Goal: Task Accomplishment & Management: Manage account settings

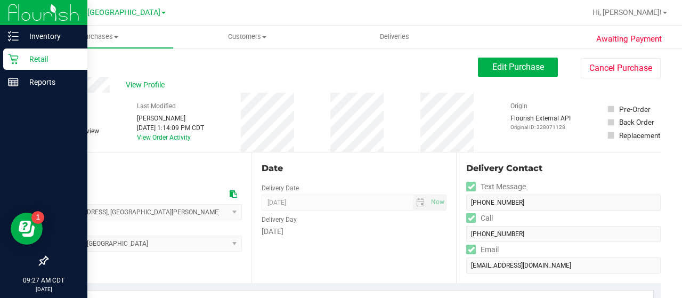
scroll to position [295, 0]
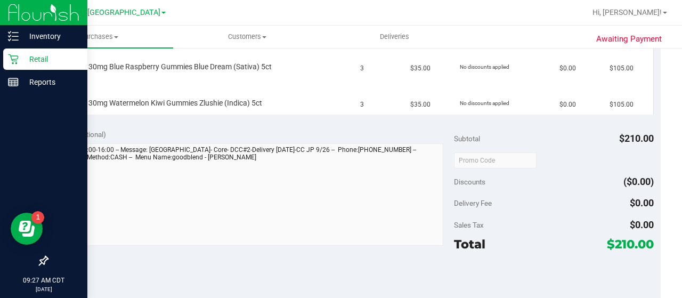
click at [15, 57] on icon at bounding box center [13, 59] width 11 height 11
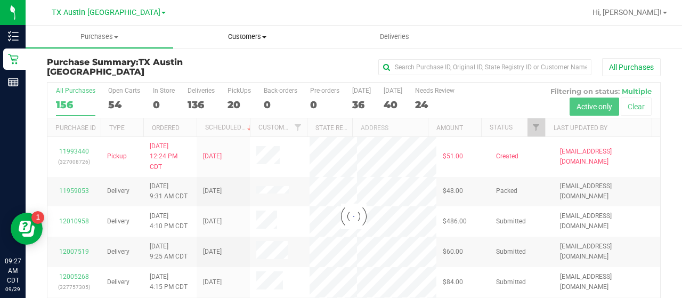
click at [258, 37] on span "Customers" at bounding box center [247, 37] width 147 height 10
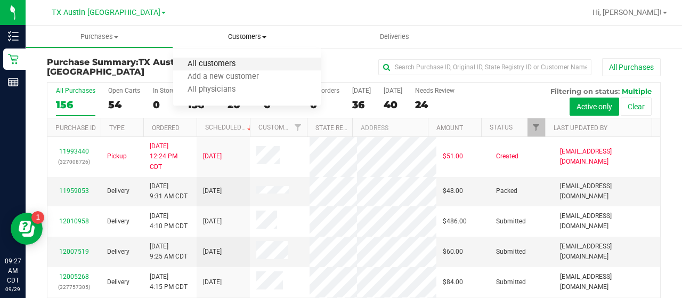
click at [248, 63] on span "All customers" at bounding box center [211, 64] width 77 height 9
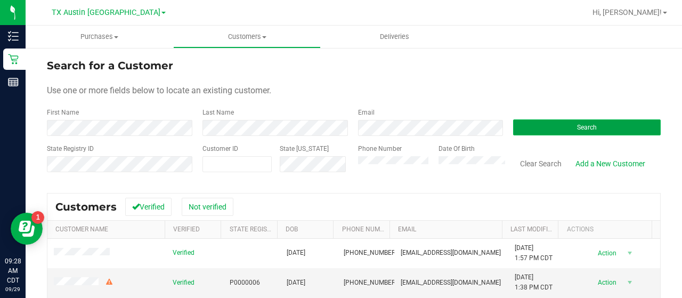
click at [513, 123] on button "Search" at bounding box center [587, 127] width 148 height 16
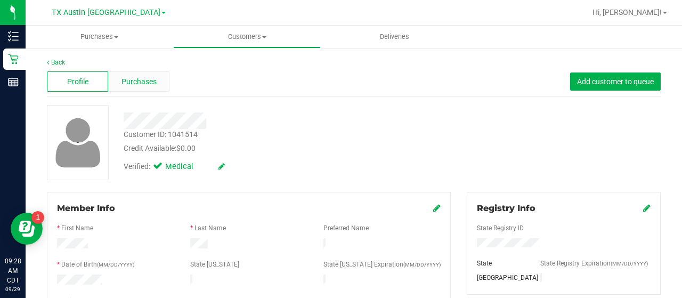
click at [143, 80] on span "Purchases" at bounding box center [139, 81] width 35 height 11
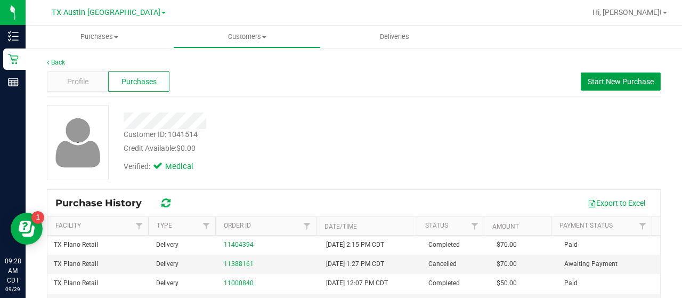
click at [591, 80] on span "Start New Purchase" at bounding box center [621, 81] width 66 height 9
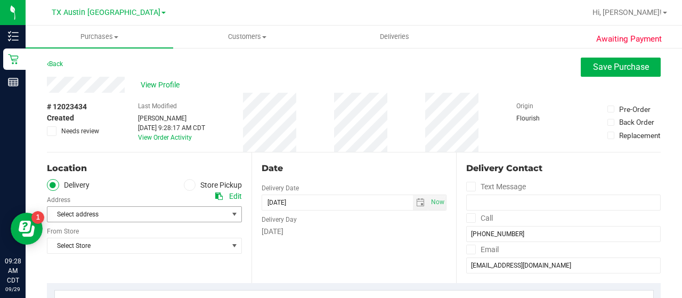
click at [223, 214] on span "Select address" at bounding box center [144, 214] width 195 height 16
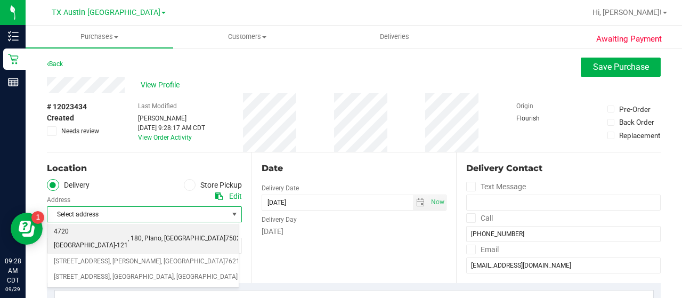
click at [216, 233] on li "4720 [GEOGRAPHIC_DATA]-121 , 180 , [GEOGRAPHIC_DATA] , [GEOGRAPHIC_DATA] 75024" at bounding box center [142, 238] width 191 height 29
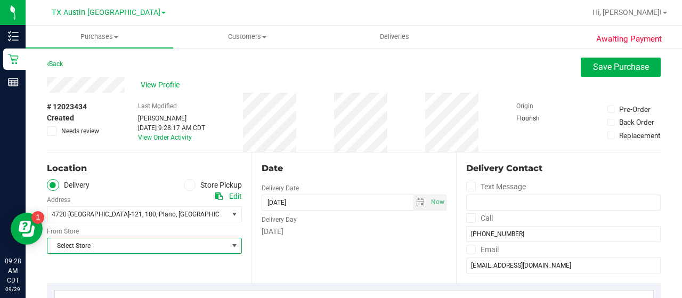
click at [230, 247] on span "select" at bounding box center [234, 245] width 9 height 9
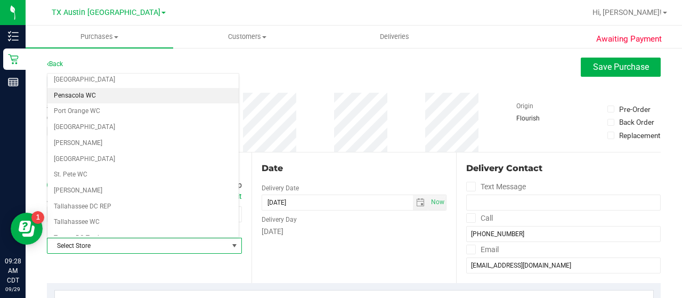
scroll to position [754, 0]
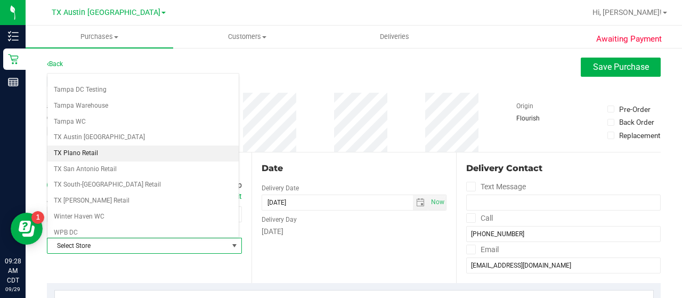
click at [123, 145] on li "TX Plano Retail" at bounding box center [142, 153] width 191 height 16
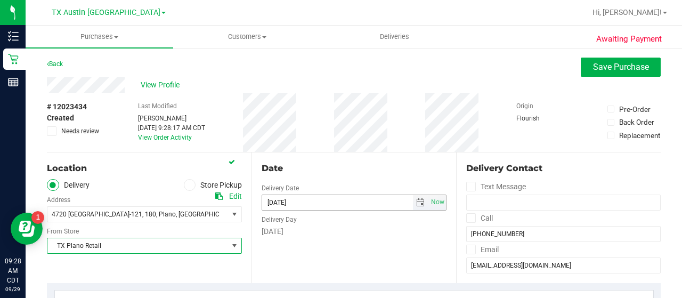
click at [416, 205] on span "select" at bounding box center [420, 202] width 9 height 9
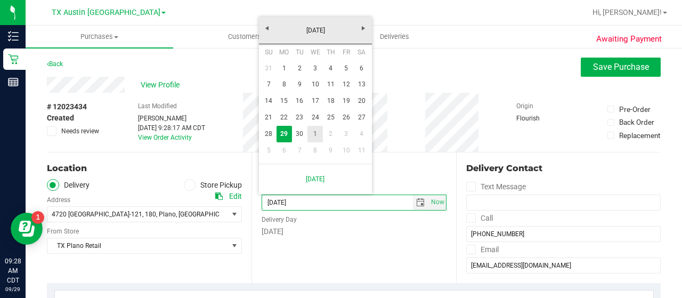
click at [317, 134] on link "1" at bounding box center [314, 134] width 15 height 17
type input "[DATE]"
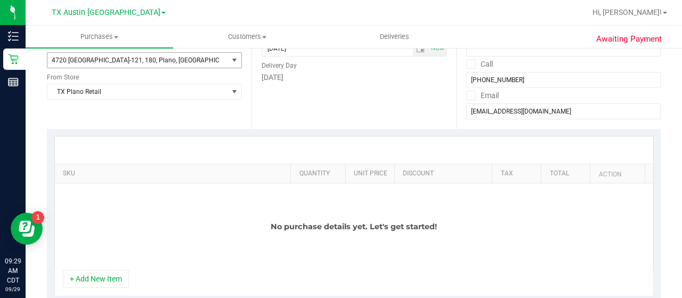
scroll to position [154, 0]
click at [93, 273] on button "+ Add New Item" at bounding box center [96, 279] width 66 height 18
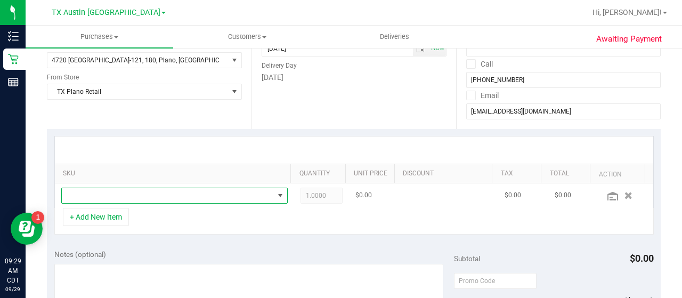
click at [165, 191] on span "NO DATA FOUND" at bounding box center [168, 195] width 212 height 15
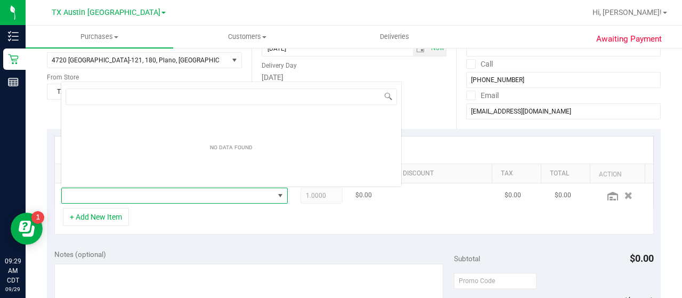
scroll to position [15, 215]
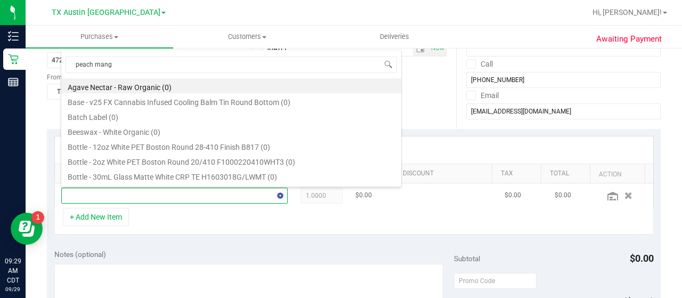
type input "peach mango"
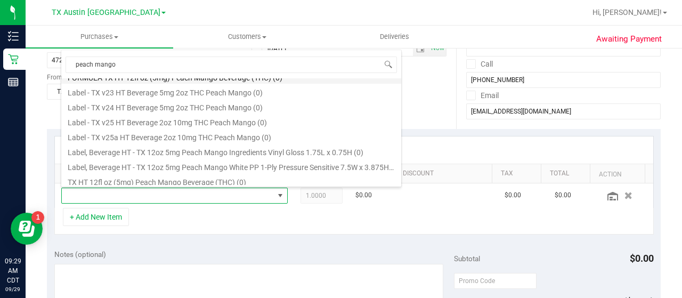
scroll to position [87, 0]
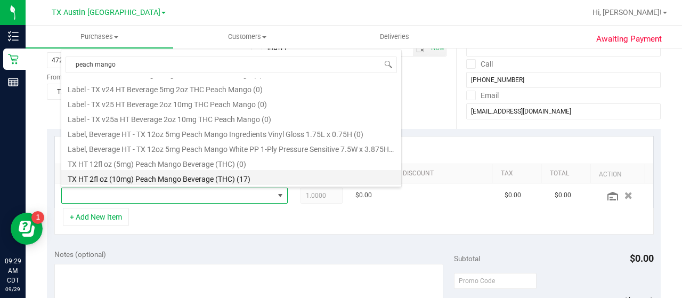
click at [239, 181] on li "TX HT 2fl oz (10mg) Peach Mango Beverage (THC) (17)" at bounding box center [231, 177] width 340 height 15
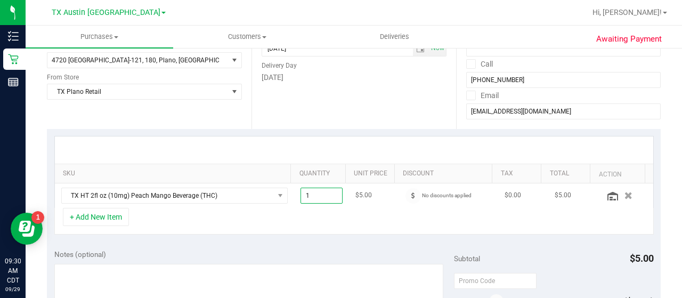
click at [313, 192] on span "1.00 1" at bounding box center [322, 196] width 43 height 16
type input "8"
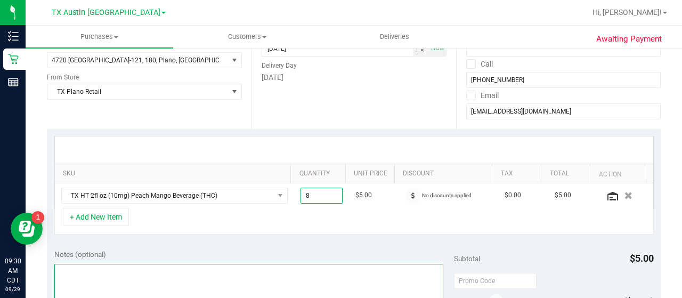
type input "8.00"
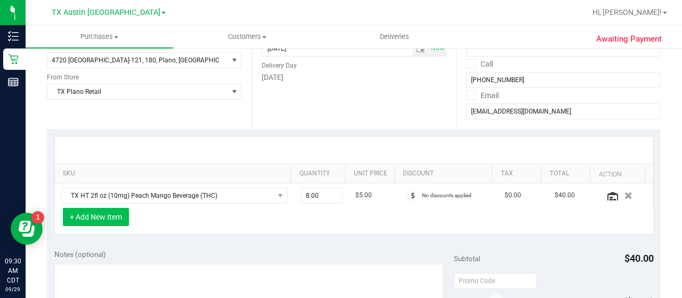
click at [114, 220] on button "+ Add New Item" at bounding box center [96, 217] width 66 height 18
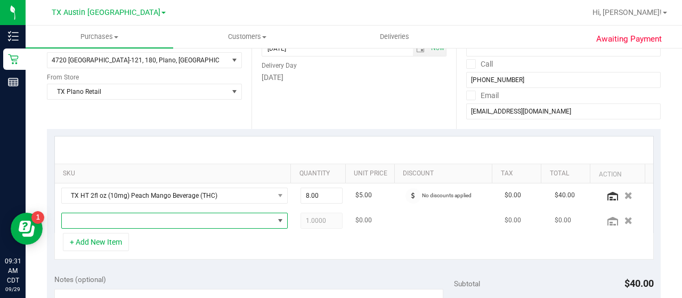
click at [149, 215] on span "NO DATA FOUND" at bounding box center [168, 220] width 212 height 15
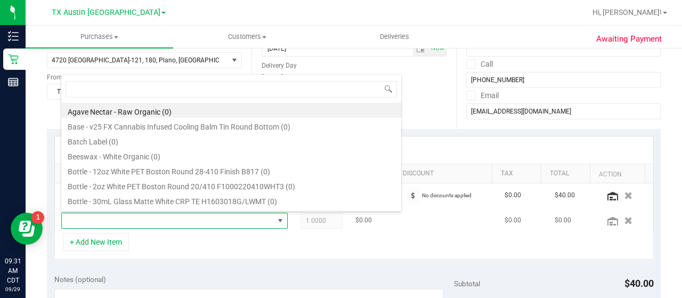
scroll to position [15, 215]
type input "liquid res"
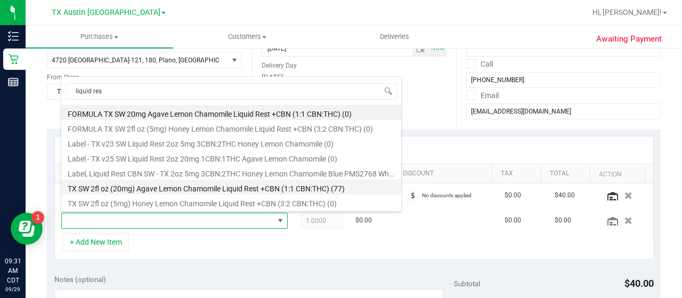
click at [136, 188] on li "TX SW 2fl oz (20mg) Agave Lemon Chamomile Liquid Rest +CBN (1:1 CBN:THC) (77)" at bounding box center [231, 187] width 340 height 15
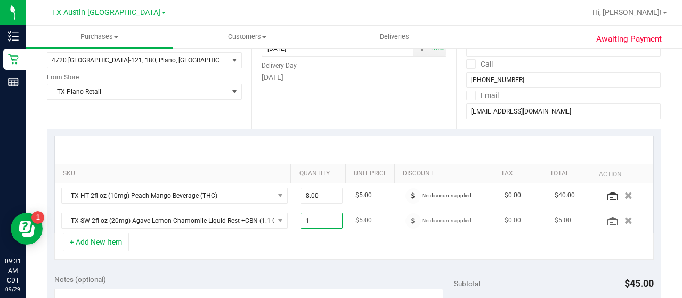
click at [320, 217] on span "1.00 1" at bounding box center [322, 221] width 43 height 16
type input "4"
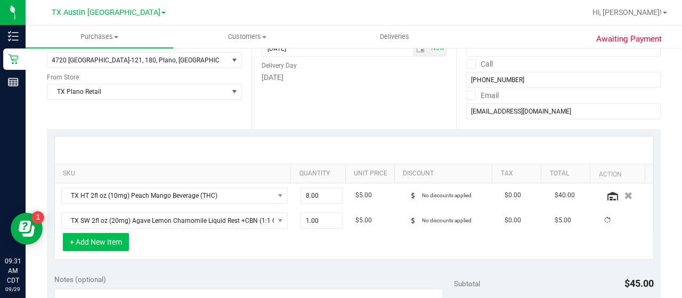
type input "4.00"
click at [87, 242] on button "+ Add New Item" at bounding box center [96, 242] width 66 height 18
click at [107, 242] on button "+ Add New Item" at bounding box center [96, 242] width 66 height 18
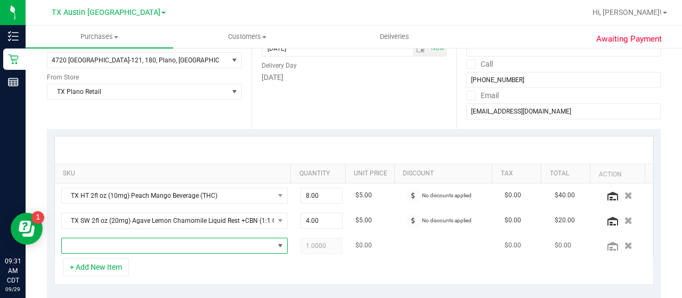
click at [137, 240] on span "NO DATA FOUND" at bounding box center [168, 245] width 212 height 15
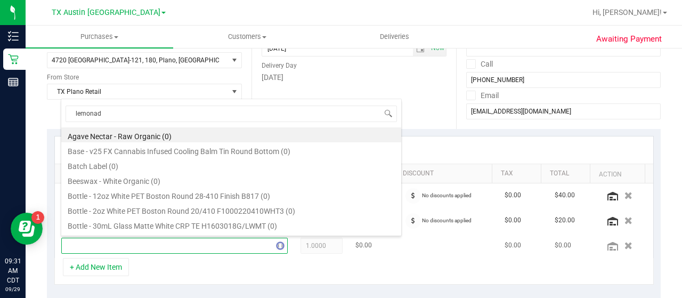
type input "lemonade"
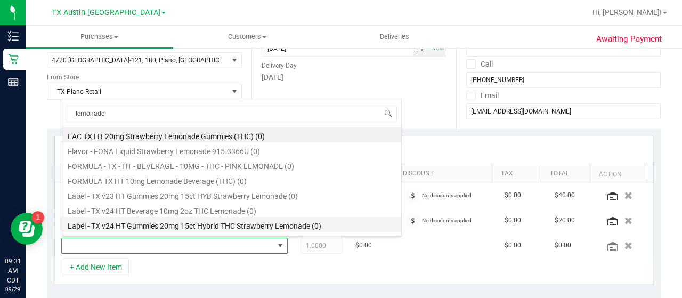
scroll to position [117, 0]
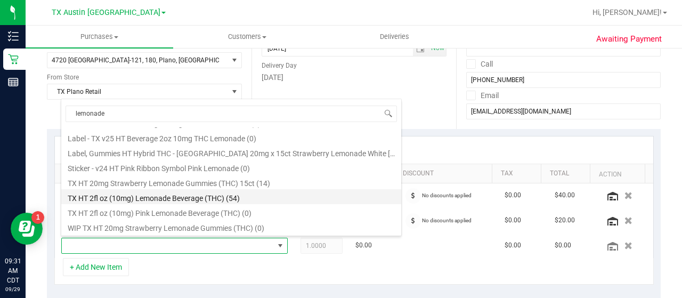
click at [236, 195] on li "TX HT 2fl oz (10mg) Lemonade Beverage (THC) (54)" at bounding box center [231, 196] width 340 height 15
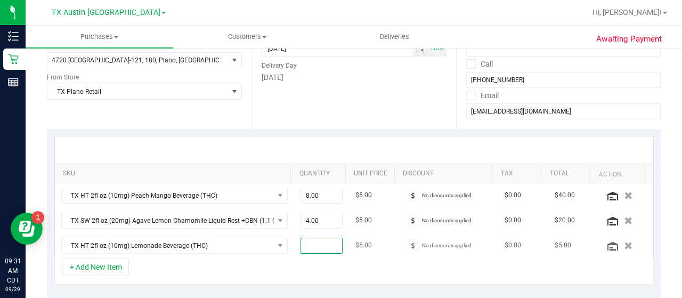
type input "6"
type input "6.00"
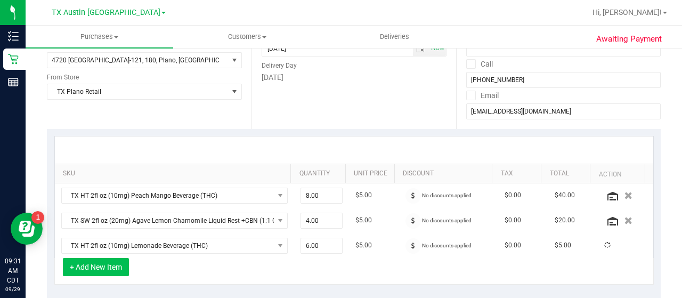
click at [92, 258] on button "+ Add New Item" at bounding box center [96, 267] width 66 height 18
click at [114, 266] on button "+ Add New Item" at bounding box center [96, 267] width 66 height 18
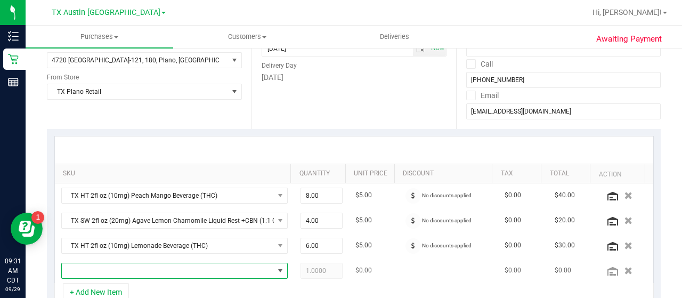
click at [118, 270] on span "NO DATA FOUND" at bounding box center [168, 270] width 212 height 15
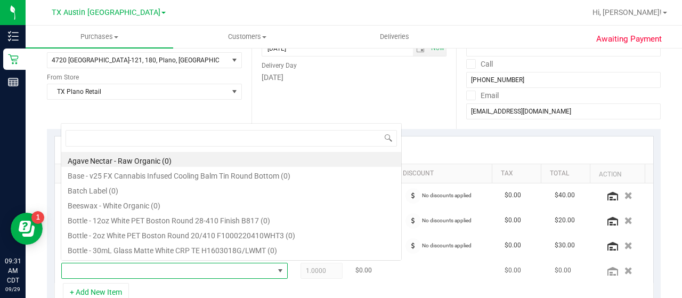
scroll to position [15, 215]
type input "tropical paradise"
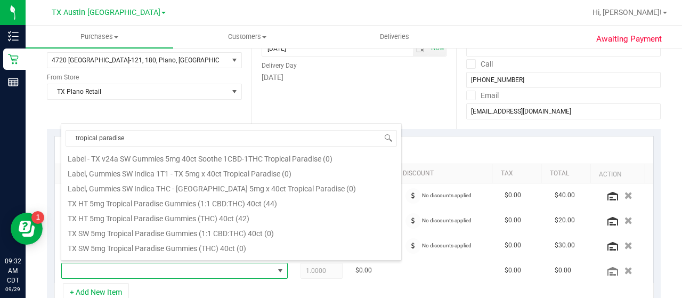
scroll to position [137, 0]
click at [237, 218] on li "TX HT 5mg Tropical Paradise Gummies (THC) 40ct (42)" at bounding box center [231, 215] width 340 height 15
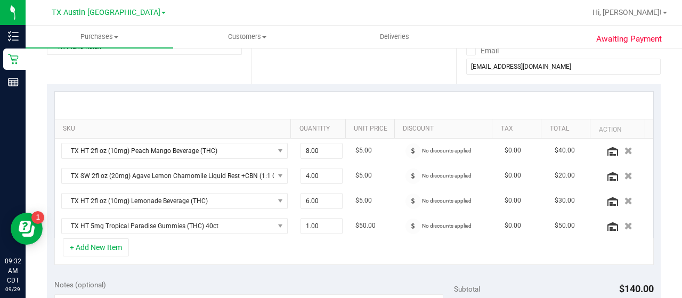
scroll to position [205, 0]
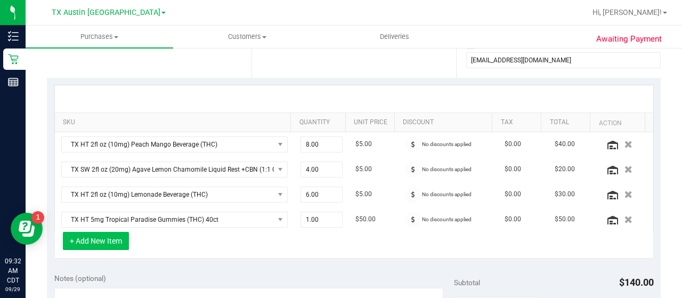
click at [95, 236] on button "+ Add New Item" at bounding box center [96, 241] width 66 height 18
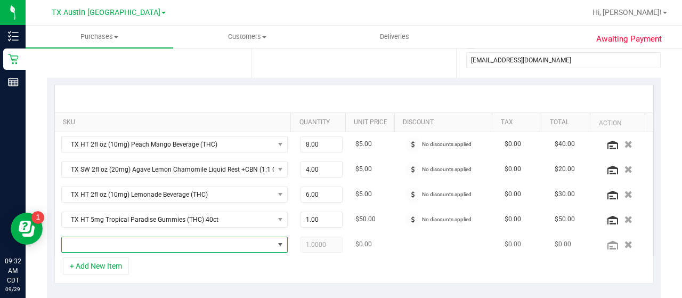
click at [109, 241] on span "NO DATA FOUND" at bounding box center [168, 244] width 212 height 15
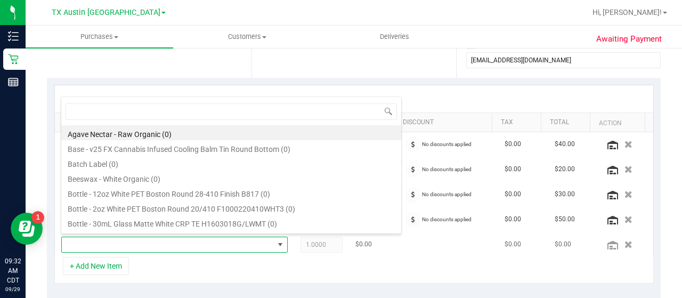
scroll to position [15, 215]
type input "[US_STATE] orange"
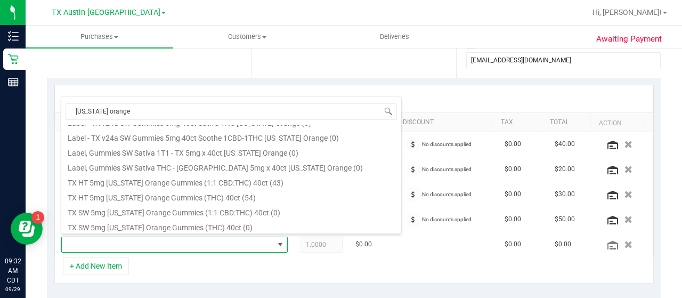
scroll to position [145, 0]
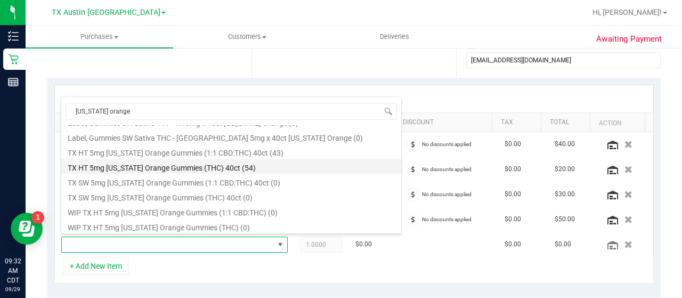
click at [220, 165] on li "TX HT 5mg [US_STATE] Orange Gummies (THC) 40ct (54)" at bounding box center [231, 166] width 340 height 15
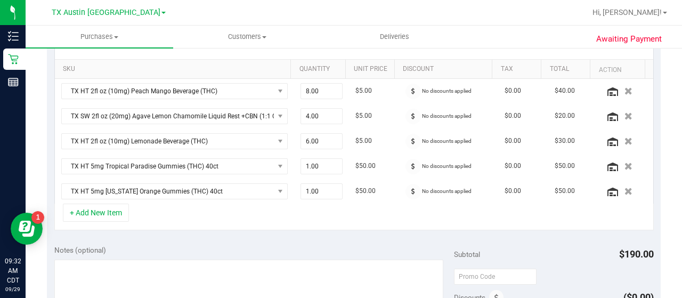
scroll to position [283, 0]
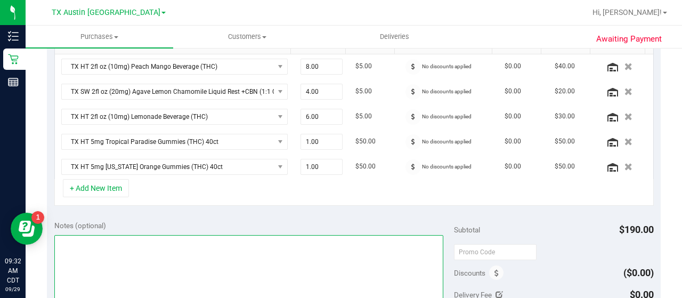
click at [189, 242] on textarea at bounding box center [248, 286] width 389 height 102
click at [135, 246] on textarea at bounding box center [248, 286] width 389 height 102
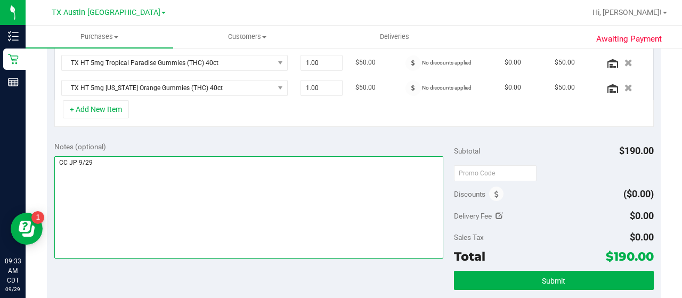
scroll to position [362, 0]
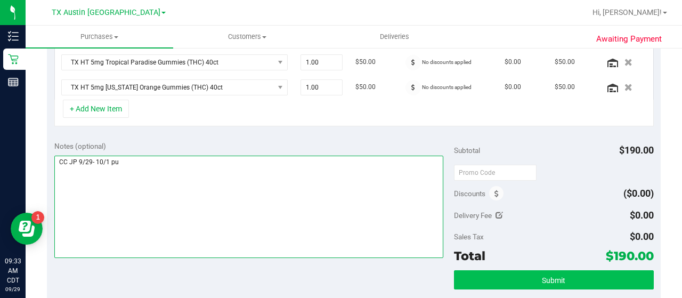
type textarea "CC JP 9/29- 10/1 pu"
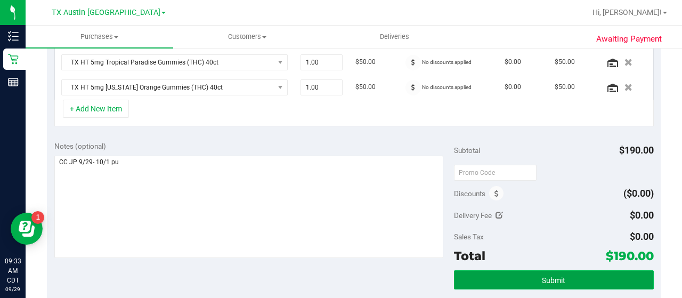
click at [561, 276] on button "Submit" at bounding box center [554, 279] width 200 height 19
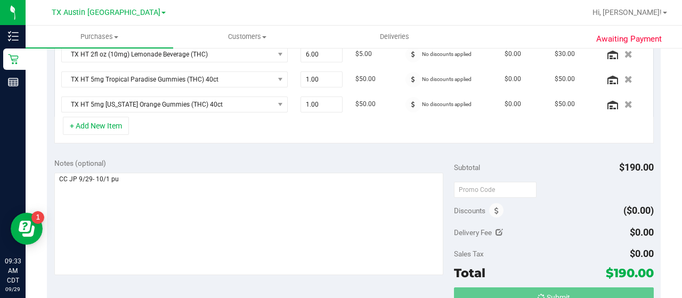
scroll to position [329, 0]
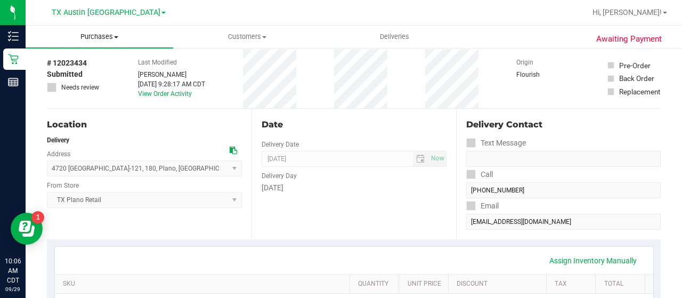
scroll to position [41, 0]
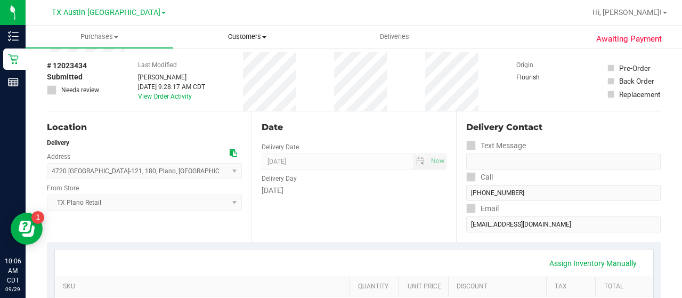
click at [254, 36] on span "Customers" at bounding box center [247, 37] width 147 height 10
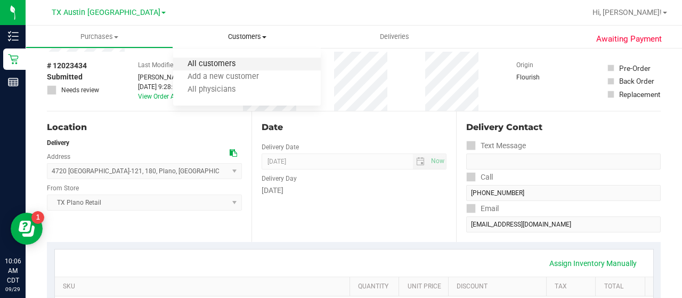
click at [221, 64] on span "All customers" at bounding box center [211, 64] width 77 height 9
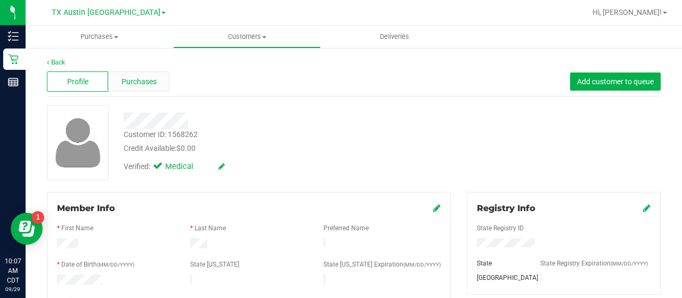
click at [134, 79] on span "Purchases" at bounding box center [139, 81] width 35 height 11
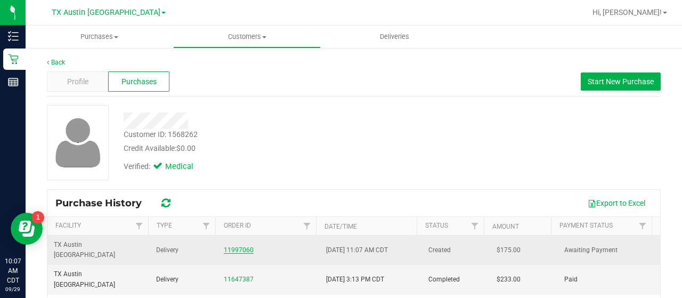
click at [239, 246] on link "11997060" at bounding box center [239, 249] width 30 height 7
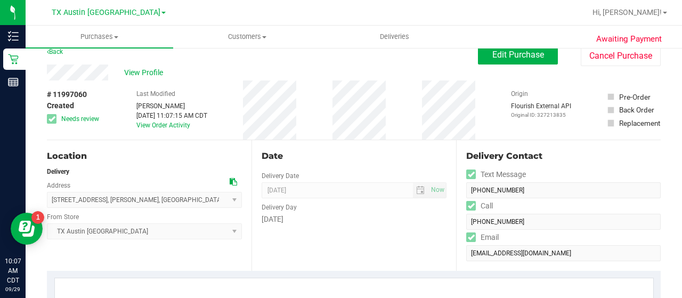
scroll to position [13, 0]
click at [516, 56] on span "Edit Purchase" at bounding box center [518, 54] width 52 height 10
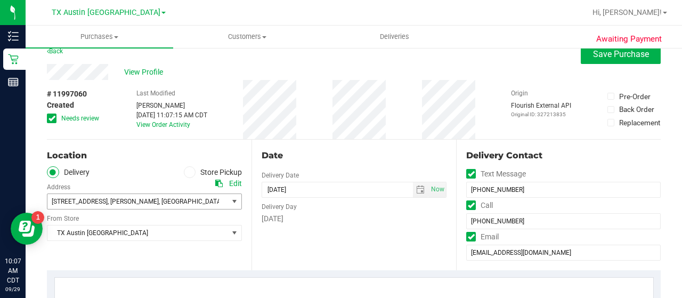
click at [223, 204] on span "[STREET_ADDRESS] , [GEOGRAPHIC_DATA] , [GEOGRAPHIC_DATA] 76078" at bounding box center [144, 201] width 195 height 16
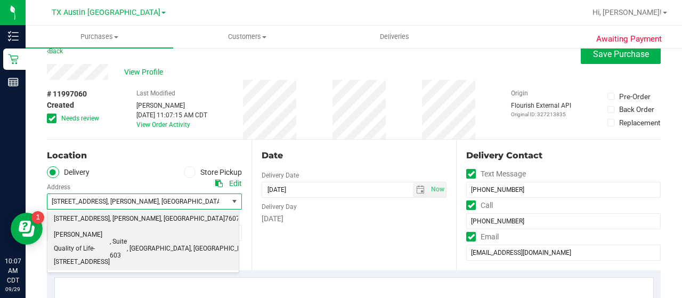
click at [255, 242] on span "76104" at bounding box center [264, 249] width 19 height 14
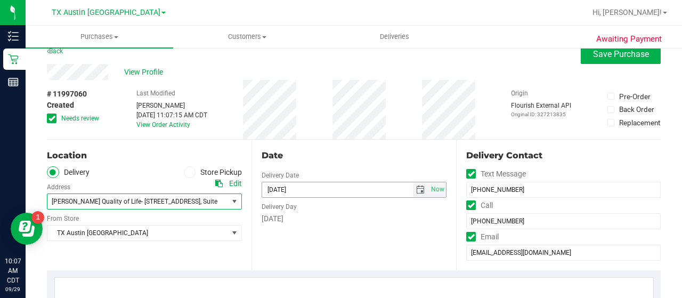
click at [416, 190] on span "select" at bounding box center [420, 189] width 9 height 9
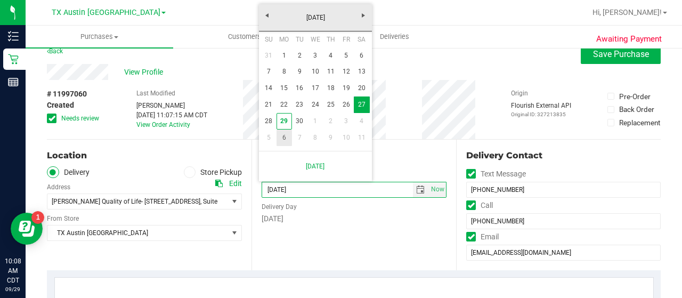
click at [283, 137] on link "6" at bounding box center [284, 137] width 15 height 17
type input "[DATE]"
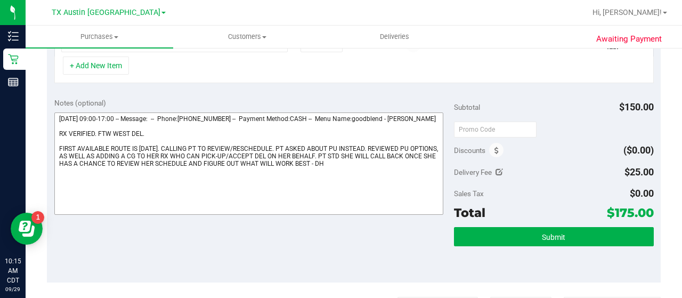
scroll to position [330, 0]
click at [496, 171] on icon at bounding box center [499, 172] width 7 height 7
type input "$25.00"
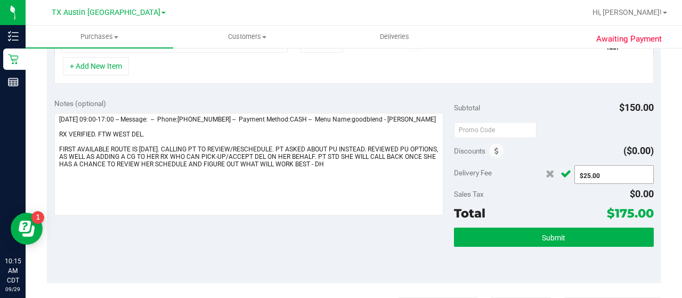
click at [593, 173] on span "$25.00 25" at bounding box center [613, 174] width 79 height 19
type input "5"
type input "$0.00"
click at [561, 170] on icon "Cancel button" at bounding box center [566, 174] width 11 height 8
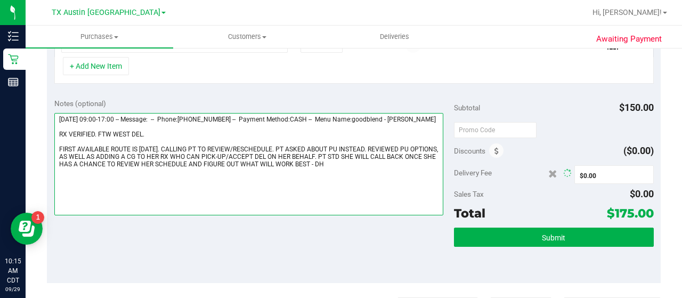
click at [363, 176] on textarea at bounding box center [248, 164] width 389 height 102
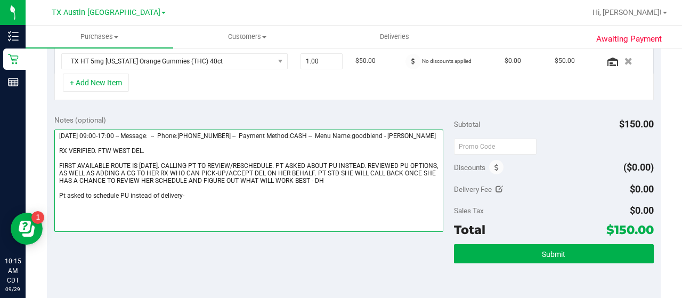
click at [127, 202] on textarea at bounding box center [248, 180] width 389 height 102
click at [218, 202] on textarea at bounding box center [248, 180] width 389 height 102
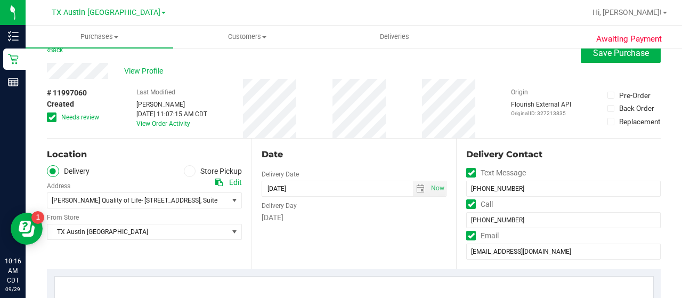
scroll to position [0, 0]
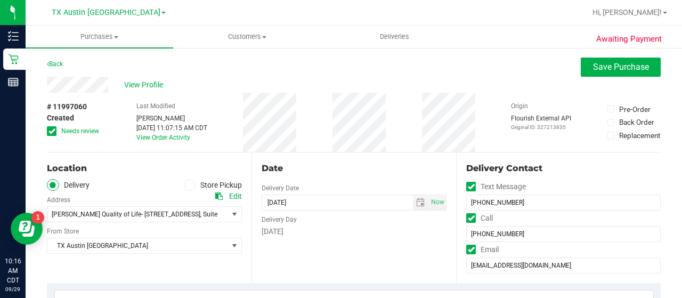
type textarea "[DATE] 09:00-17:00 -- Message: -- Phone:[PHONE_NUMBER] -- Payment Method:CASH -…"
click at [51, 131] on icon at bounding box center [51, 131] width 7 height 0
click at [0, 0] on input "Needs review" at bounding box center [0, 0] width 0 height 0
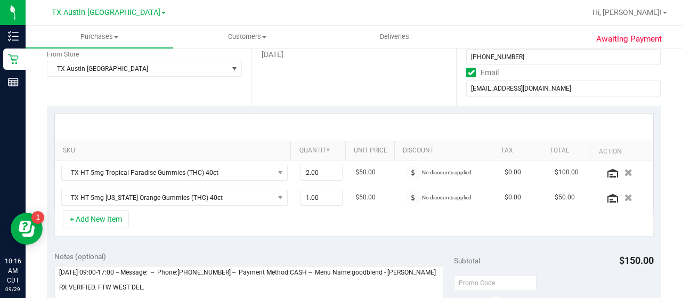
scroll to position [366, 0]
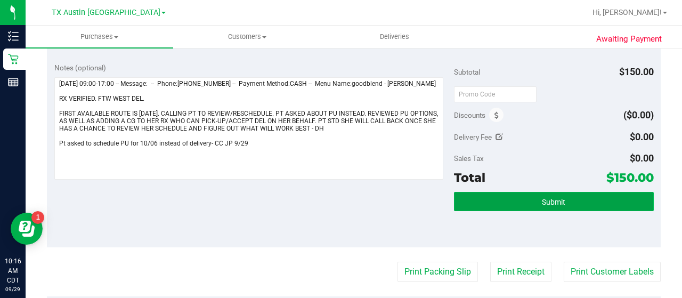
click at [555, 202] on span "Submit" at bounding box center [553, 202] width 23 height 9
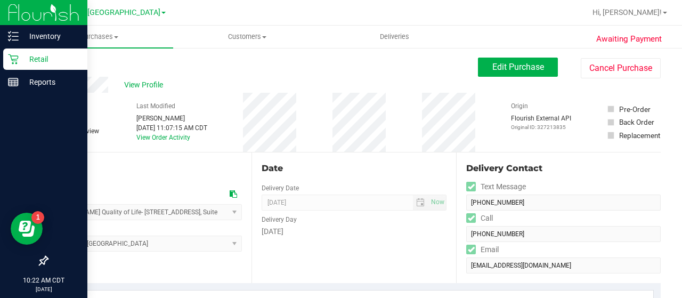
click at [28, 56] on p "Retail" at bounding box center [51, 59] width 64 height 13
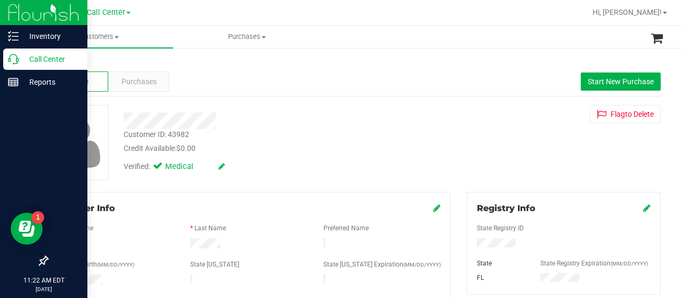
click at [13, 64] on div "Call Center" at bounding box center [45, 58] width 84 height 21
